Goal: Navigation & Orientation: Find specific page/section

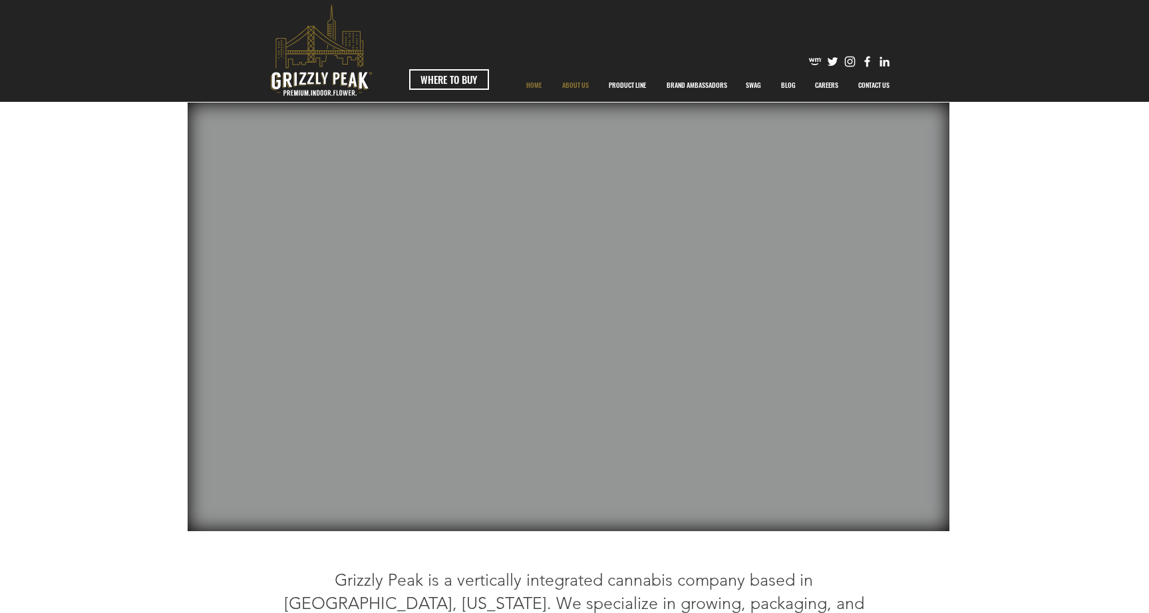
click at [585, 83] on p "ABOUT US" at bounding box center [575, 85] width 40 height 33
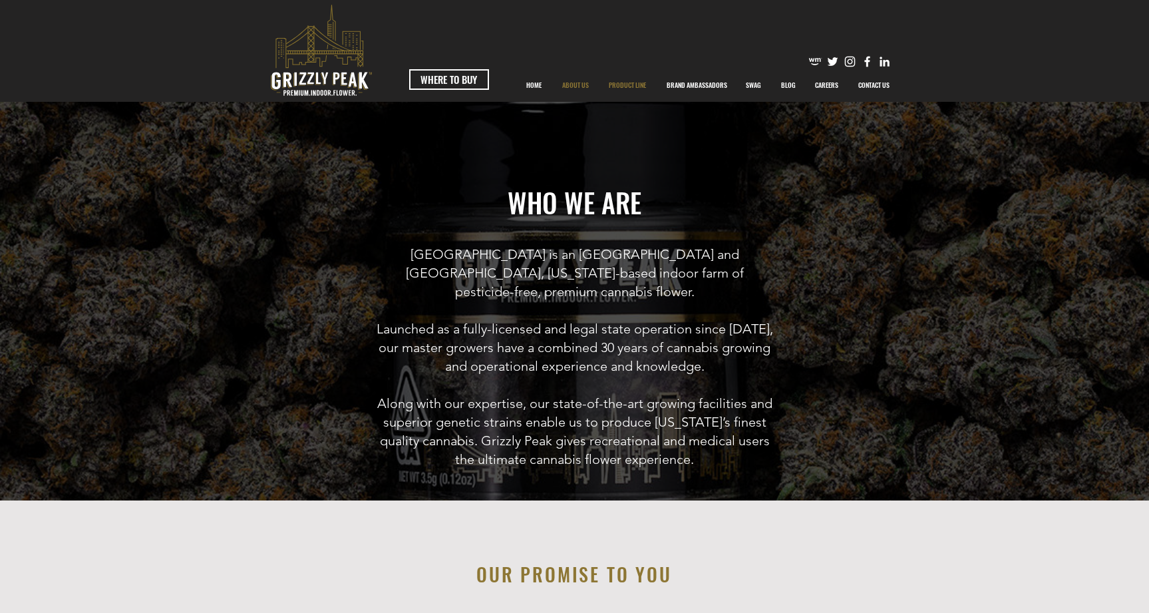
click at [630, 84] on p "PRODUCT LINE" at bounding box center [627, 85] width 51 height 33
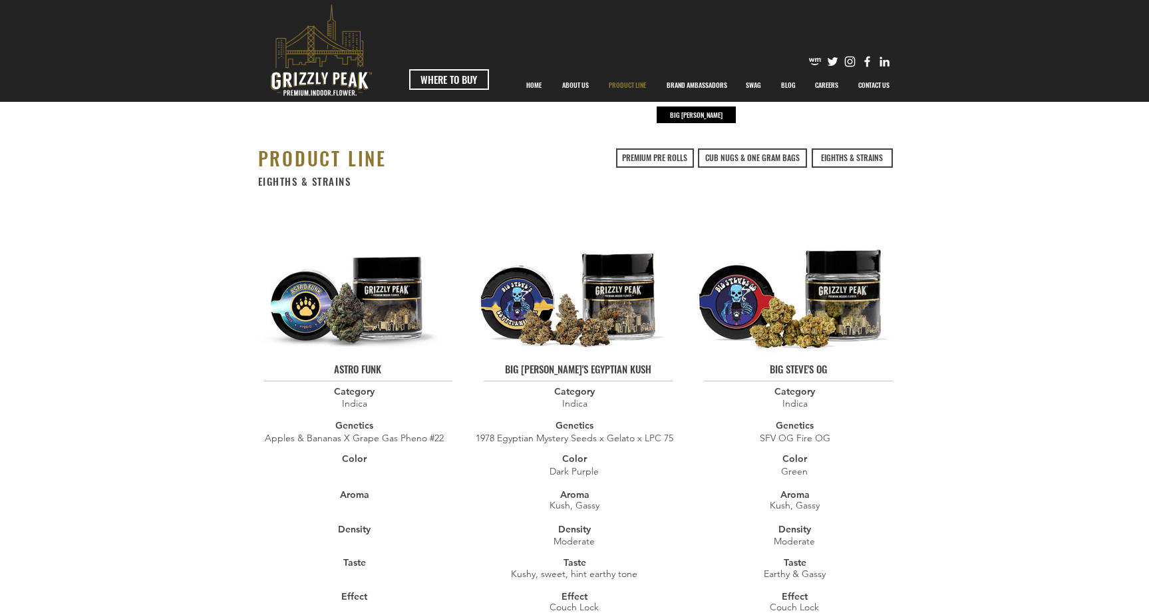
click at [716, 75] on p "BRAND AMBASSADORS" at bounding box center [697, 85] width 74 height 33
click at [716, 84] on p "BRAND AMBASSADORS" at bounding box center [697, 85] width 74 height 33
click at [718, 87] on p "BRAND AMBASSADORS" at bounding box center [697, 85] width 74 height 33
click at [686, 90] on p "BRAND AMBASSADORS" at bounding box center [697, 85] width 74 height 33
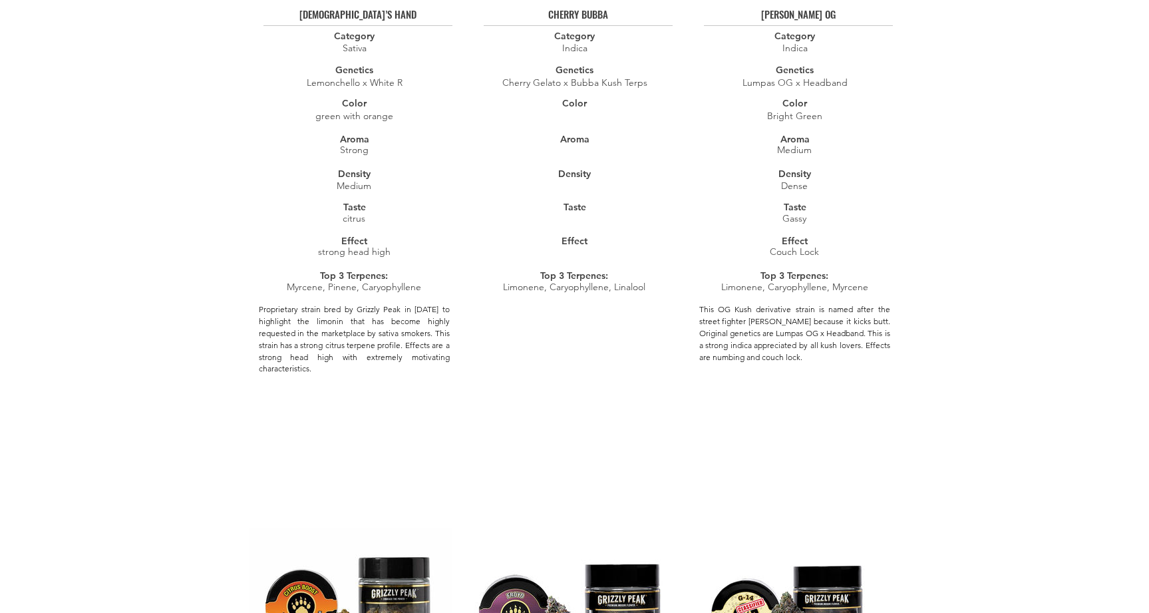
scroll to position [1036, 0]
